Goal: Transaction & Acquisition: Obtain resource

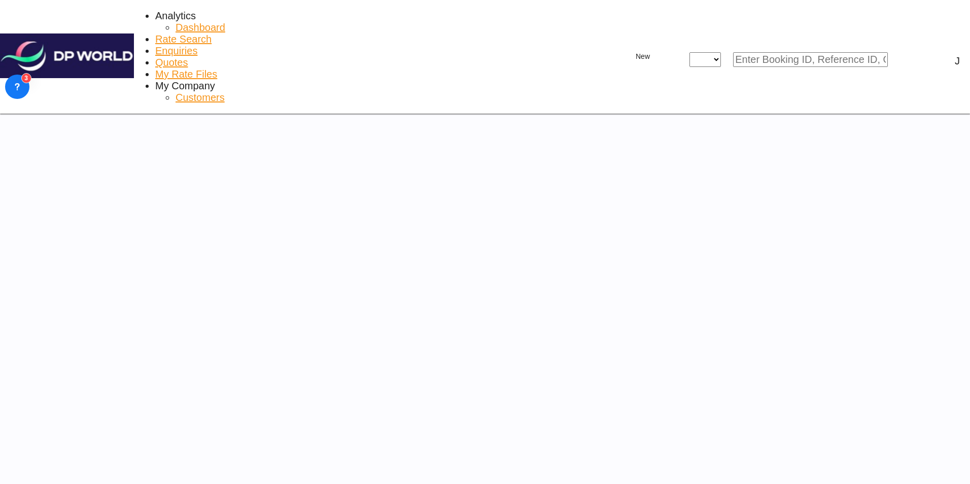
click at [182, 33] on span "Rate Search" at bounding box center [183, 38] width 56 height 11
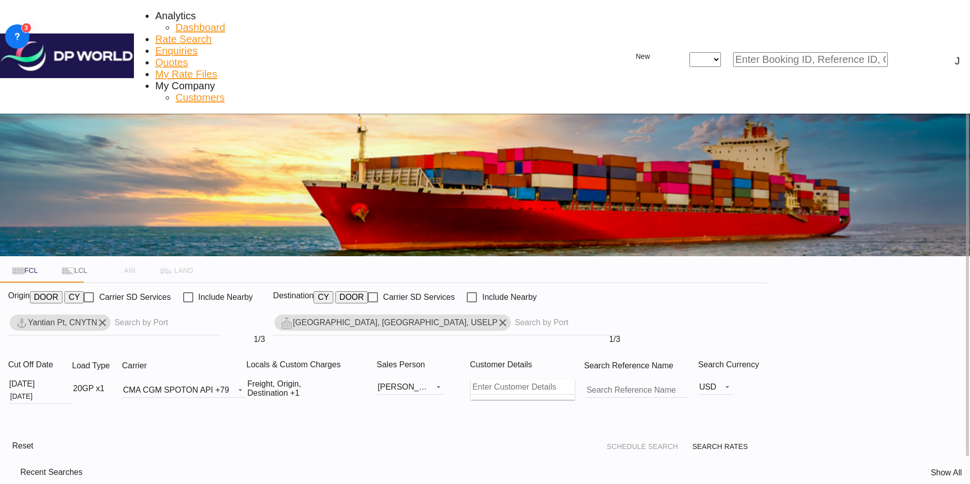
click at [180, 33] on span "Rate Search" at bounding box center [183, 38] width 56 height 11
click at [109, 316] on md-icon "Remove" at bounding box center [102, 322] width 12 height 12
click at [509, 316] on md-icon "Remove" at bounding box center [502, 322] width 12 height 12
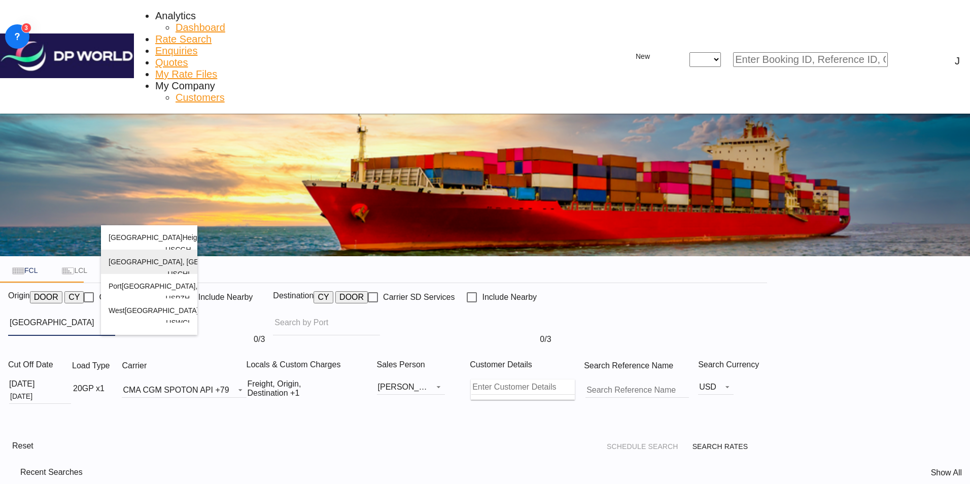
type input "[GEOGRAPHIC_DATA]"
click at [142, 269] on div "[GEOGRAPHIC_DATA] , IL United States USCHI" at bounding box center [149, 273] width 81 height 49
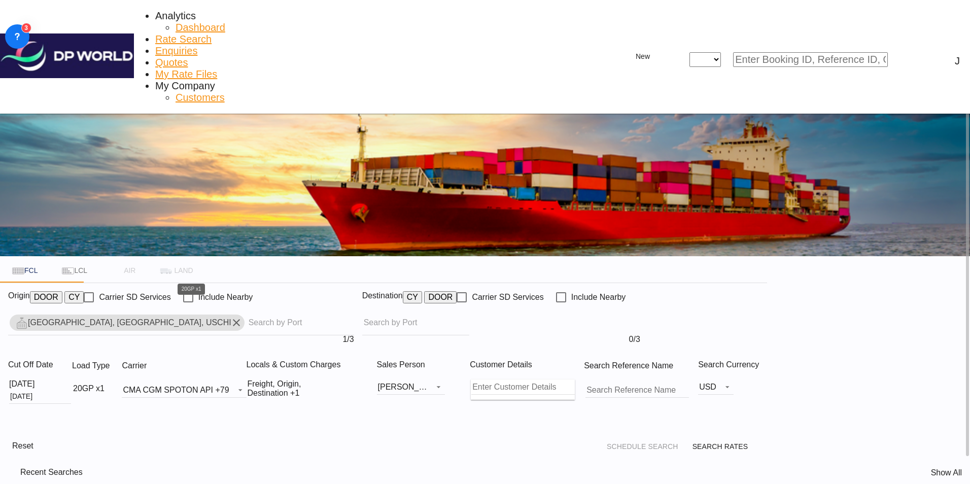
drag, startPoint x: 487, startPoint y: 216, endPoint x: 200, endPoint y: 271, distance: 292.4
click at [104, 384] on div "20GP x1" at bounding box center [88, 388] width 31 height 9
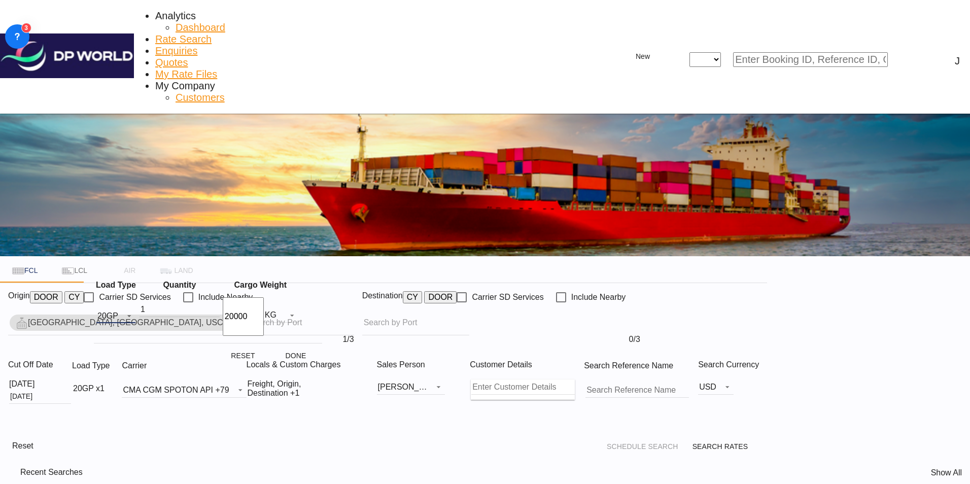
click at [135, 313] on md-select-value "20GP" at bounding box center [115, 315] width 39 height 15
click at [131, 337] on md-option "40GP" at bounding box center [135, 338] width 69 height 24
click at [289, 348] on button "Done" at bounding box center [295, 355] width 45 height 18
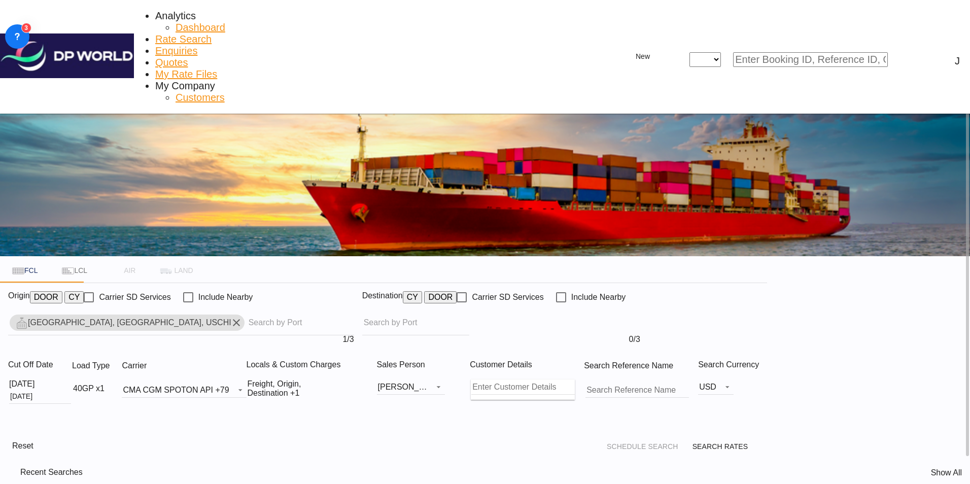
click at [329, 434] on div "Reset Schedule Search Search Rates" at bounding box center [383, 446] width 767 height 24
click at [479, 217] on body "Analytics Dashboard Rate Search Enquiries Quotes My Rate Files My Company" at bounding box center [485, 242] width 970 height 484
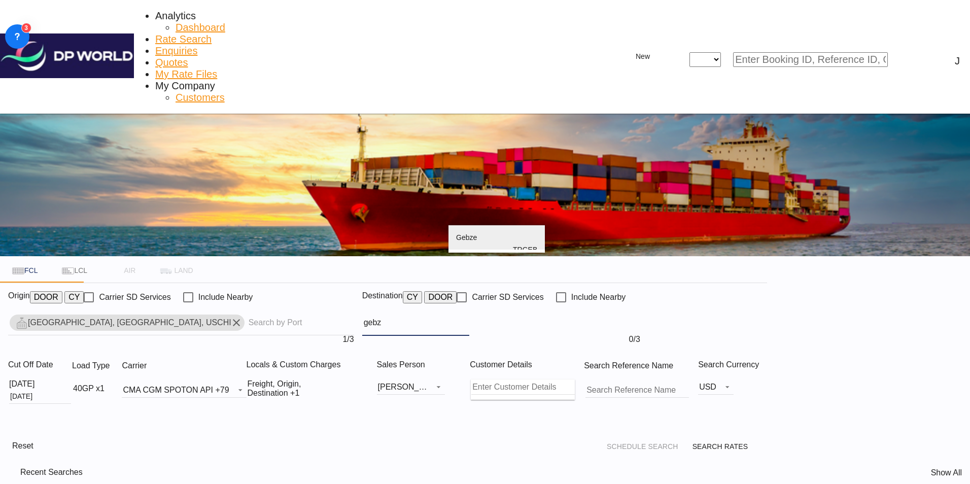
type input "gebz"
click at [485, 239] on div "Gebz e [GEOGRAPHIC_DATA] TRGEB" at bounding box center [496, 249] width 81 height 49
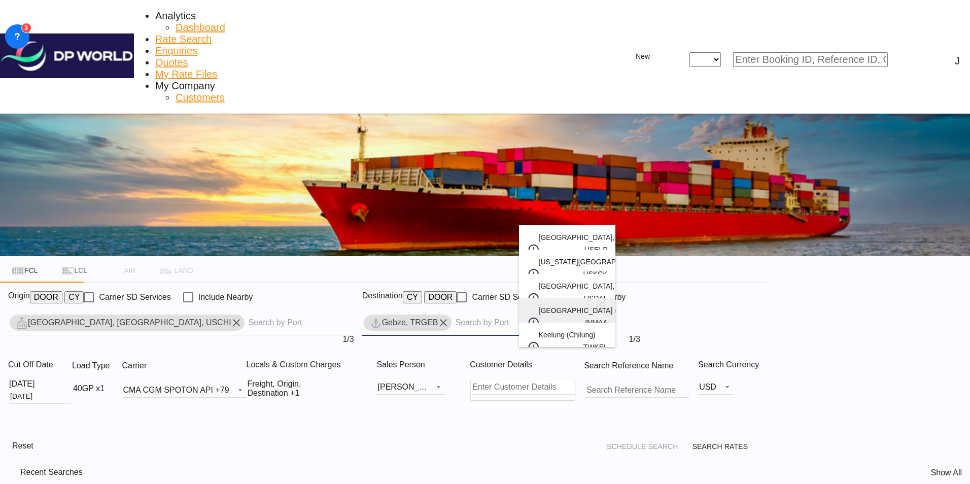
drag, startPoint x: 507, startPoint y: 319, endPoint x: 504, endPoint y: 308, distance: 11.6
click at [526, 319] on div "[GEOGRAPHIC_DATA] (ex [GEOGRAPHIC_DATA]) [GEOGRAPHIC_DATA] [GEOGRAPHIC_DATA]" at bounding box center [566, 322] width 81 height 49
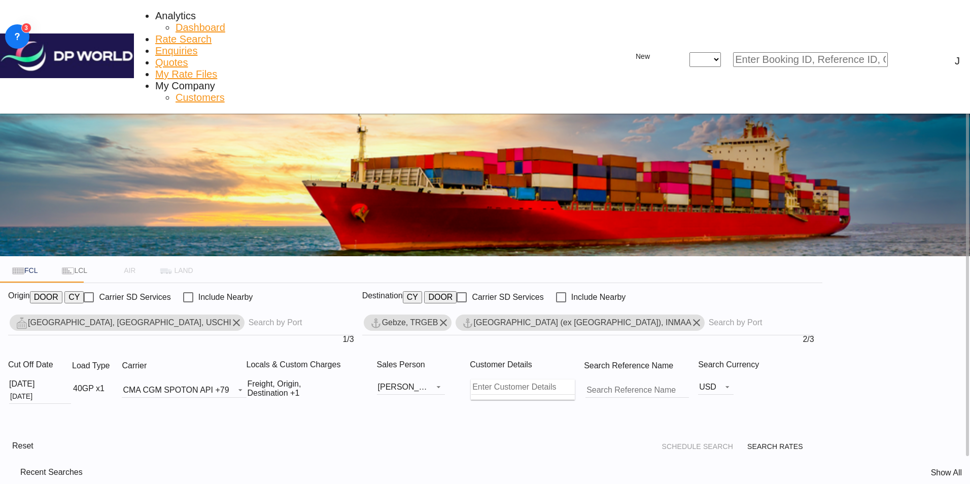
click at [117, 382] on md-icon "icon-chevron-down" at bounding box center [110, 388] width 12 height 12
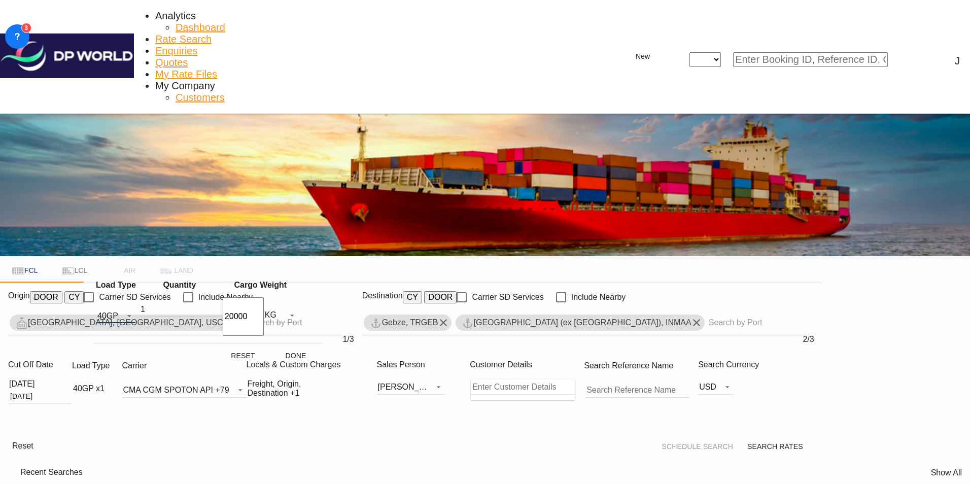
click at [135, 313] on md-select-value "40GP" at bounding box center [115, 315] width 39 height 15
click at [304, 347] on md-backdrop at bounding box center [485, 242] width 970 height 484
click at [304, 347] on button "Done" at bounding box center [295, 355] width 45 height 18
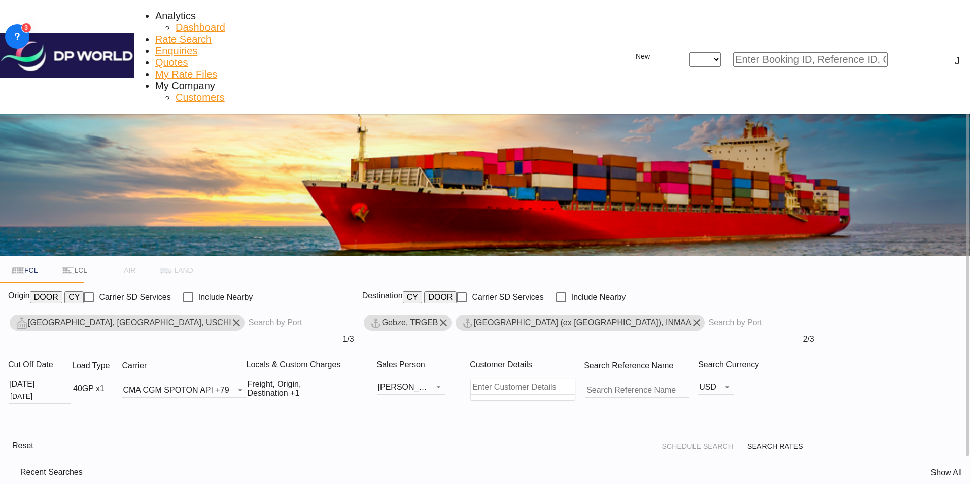
click at [382, 352] on div "Cut Off Date [DATE] [DATE] Load Type 40GP x1 Carrier CMA CGM SPOTON API +79 Onl…" at bounding box center [411, 393] width 822 height 82
click at [815, 442] on span "Search Rates" at bounding box center [781, 446] width 68 height 8
type input "USCHI to TRGEB,INMAA / [DATE]"
